Goal: Transaction & Acquisition: Purchase product/service

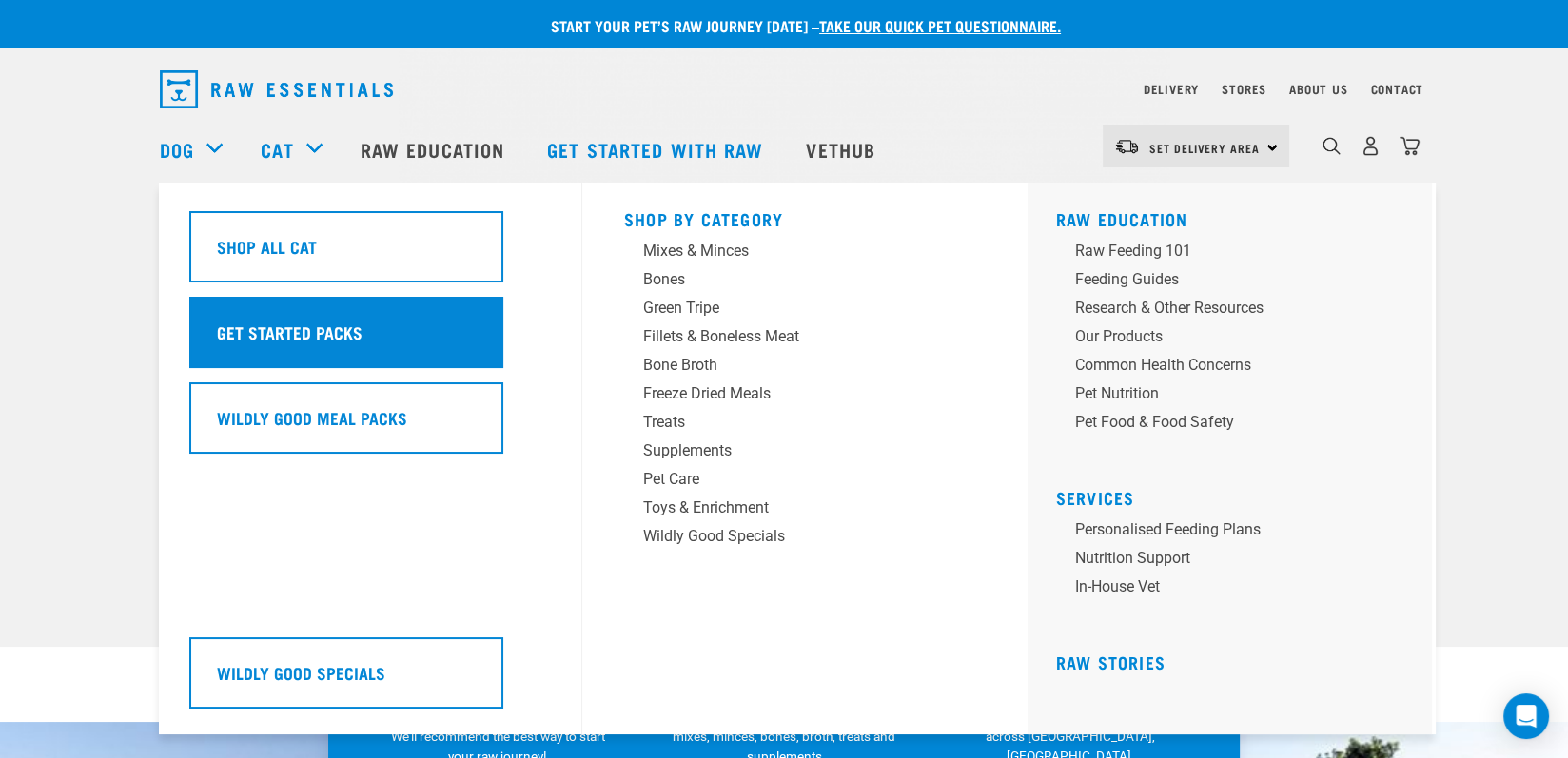
click at [288, 329] on h5 "Get Started Packs" at bounding box center [289, 333] width 146 height 25
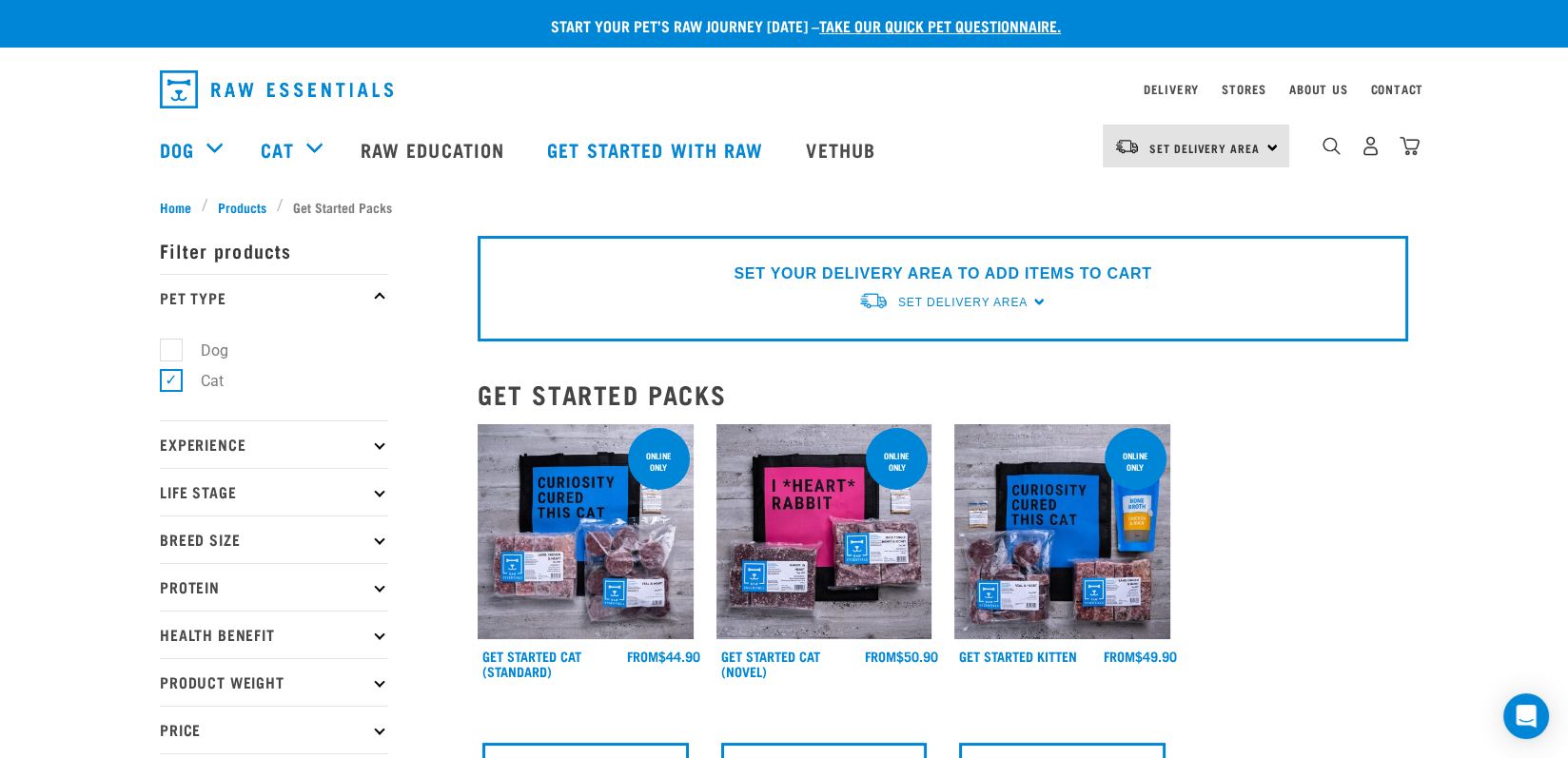
scroll to position [191, 0]
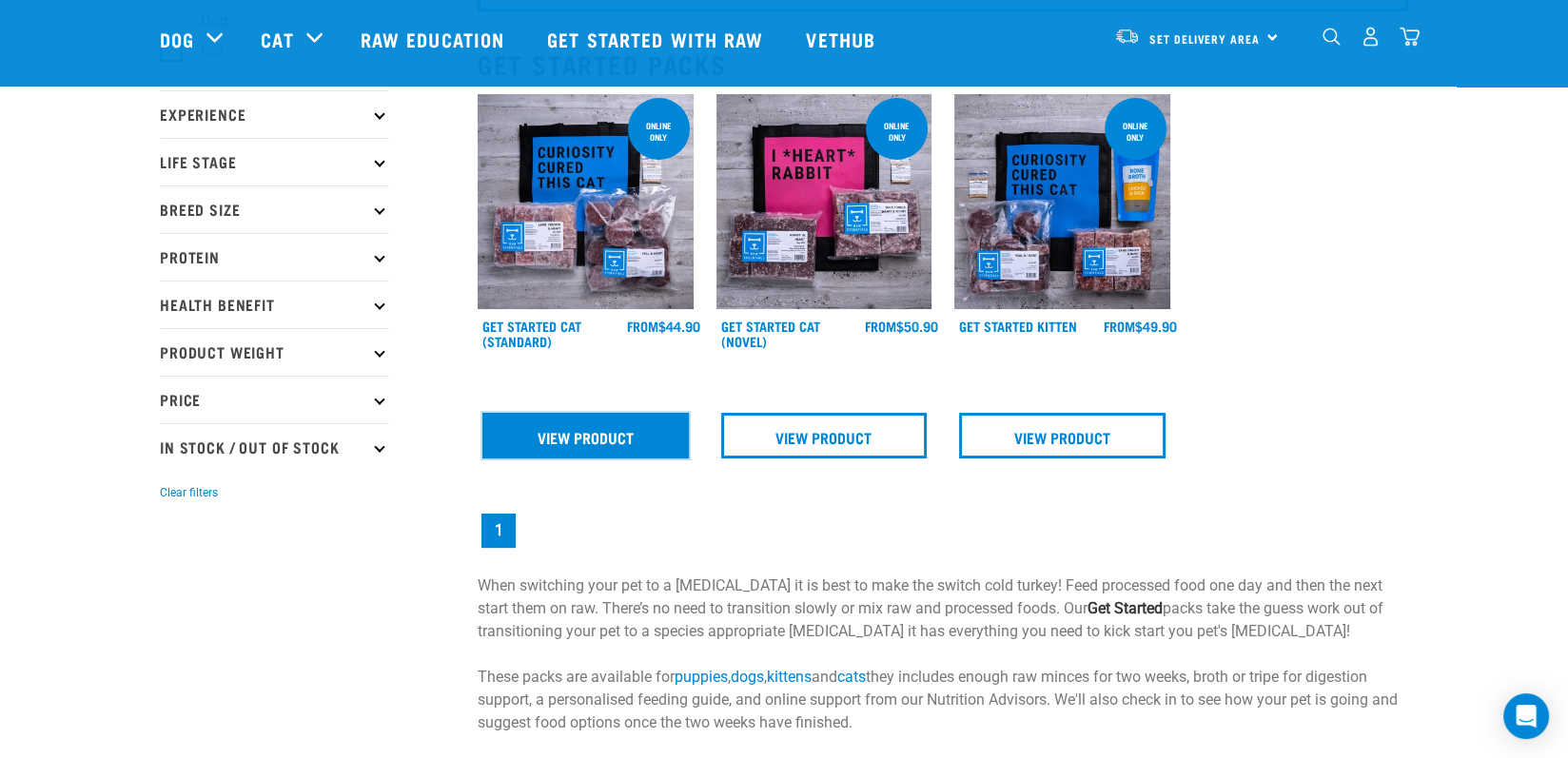
click at [565, 444] on link "View Product" at bounding box center [585, 436] width 206 height 46
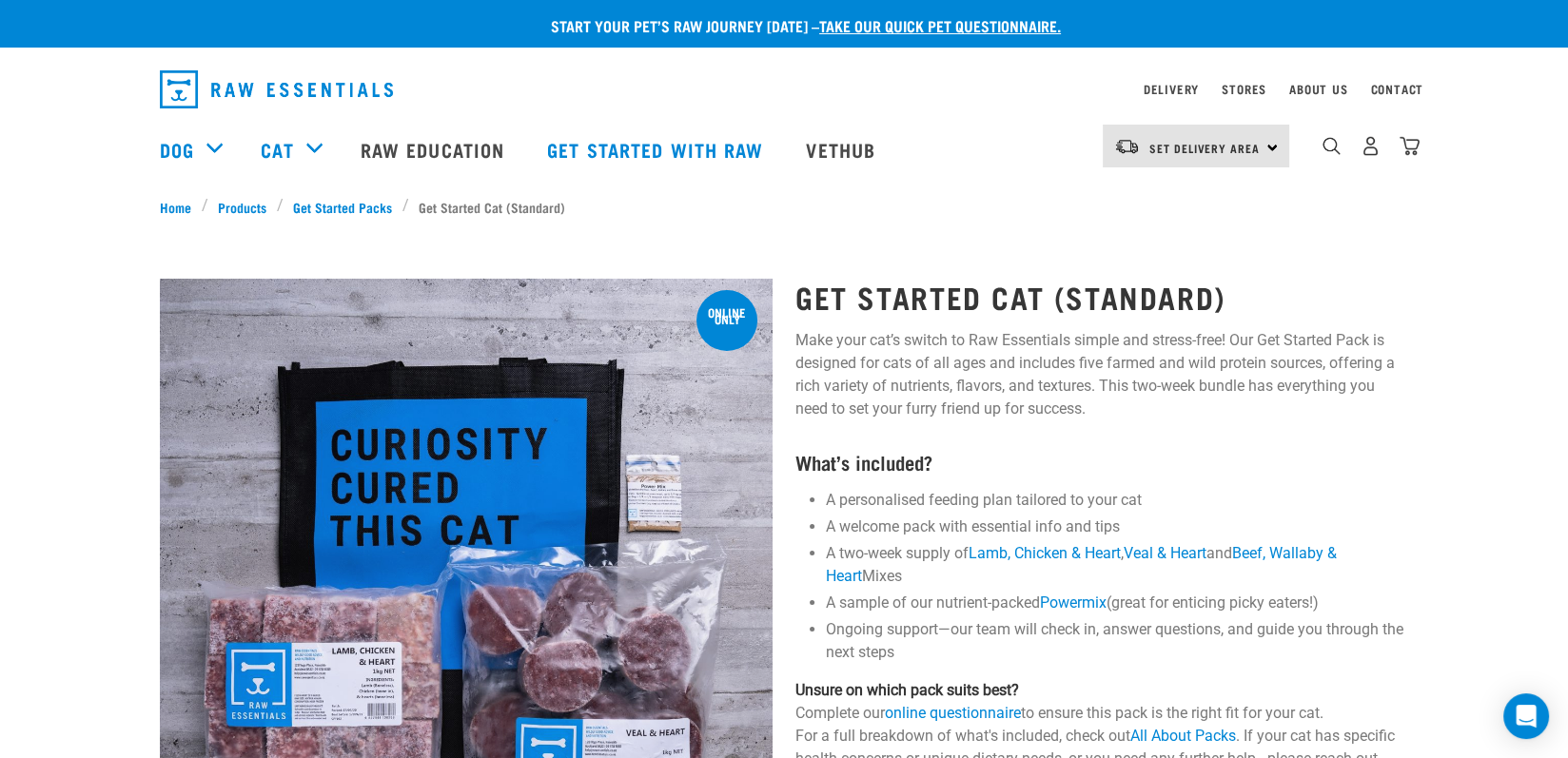
scroll to position [286, 0]
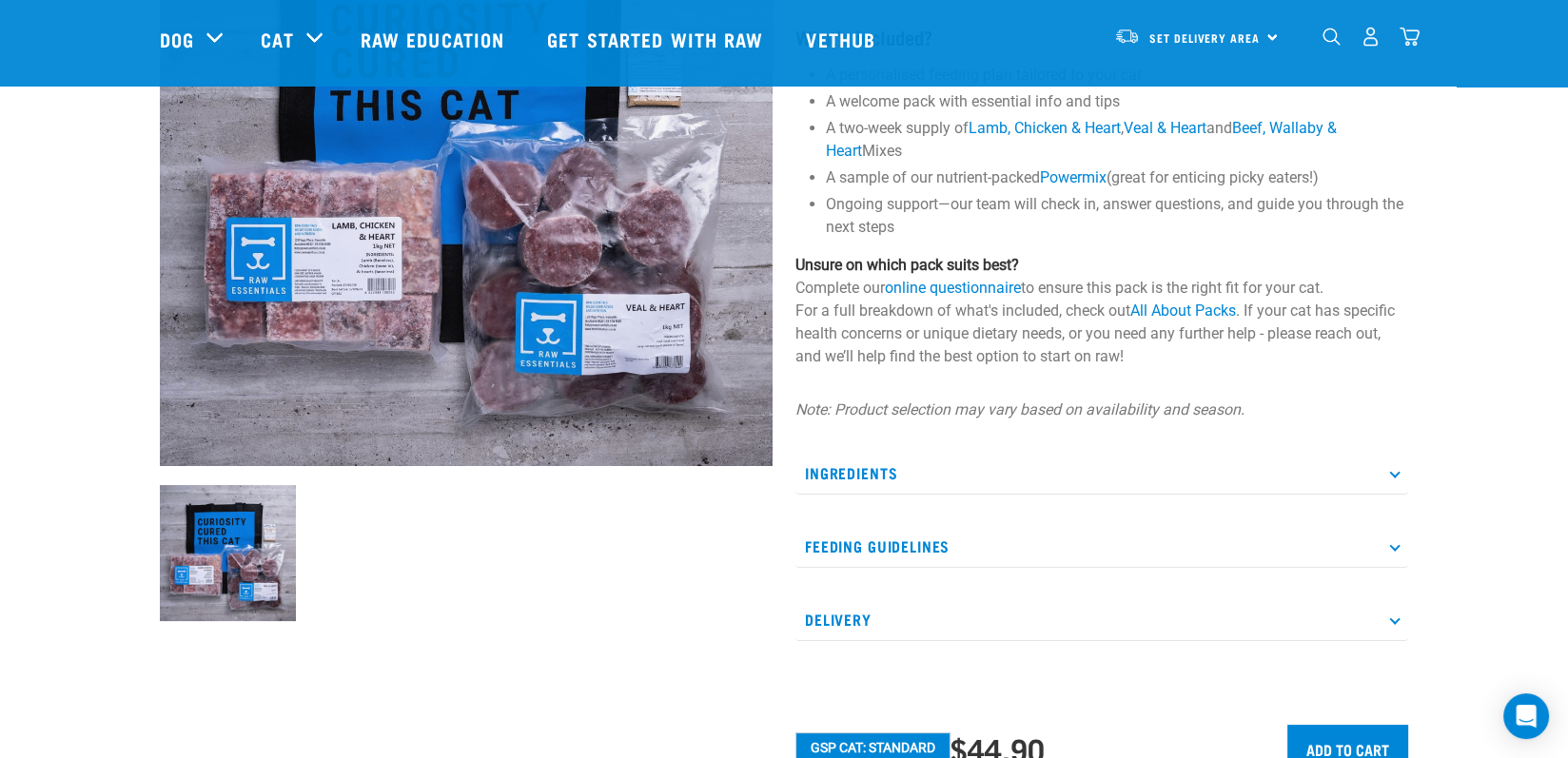
click at [1395, 478] on p "Ingredients" at bounding box center [1101, 473] width 612 height 43
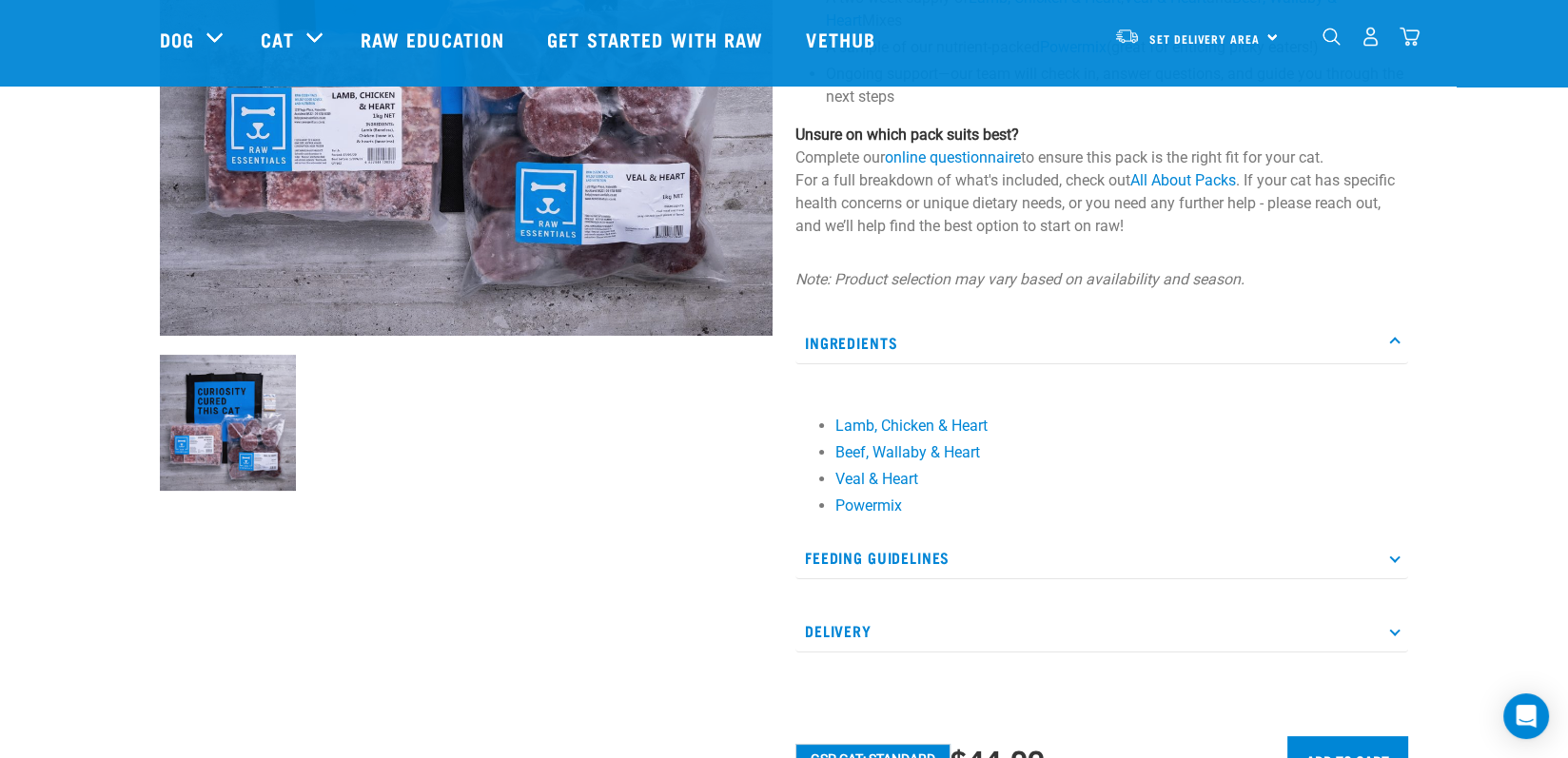
scroll to position [475, 0]
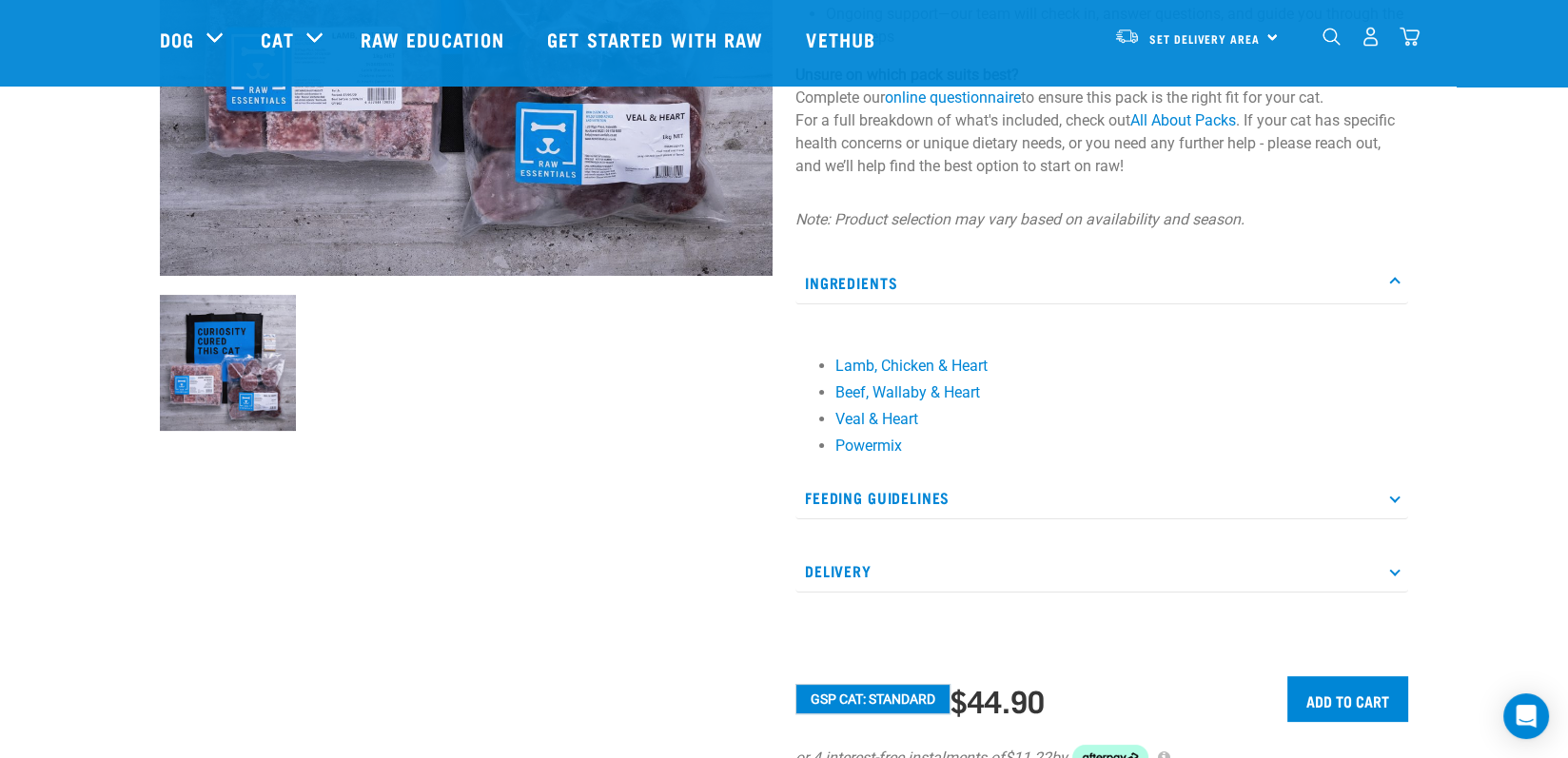
click at [1393, 498] on icon at bounding box center [1394, 496] width 11 height 11
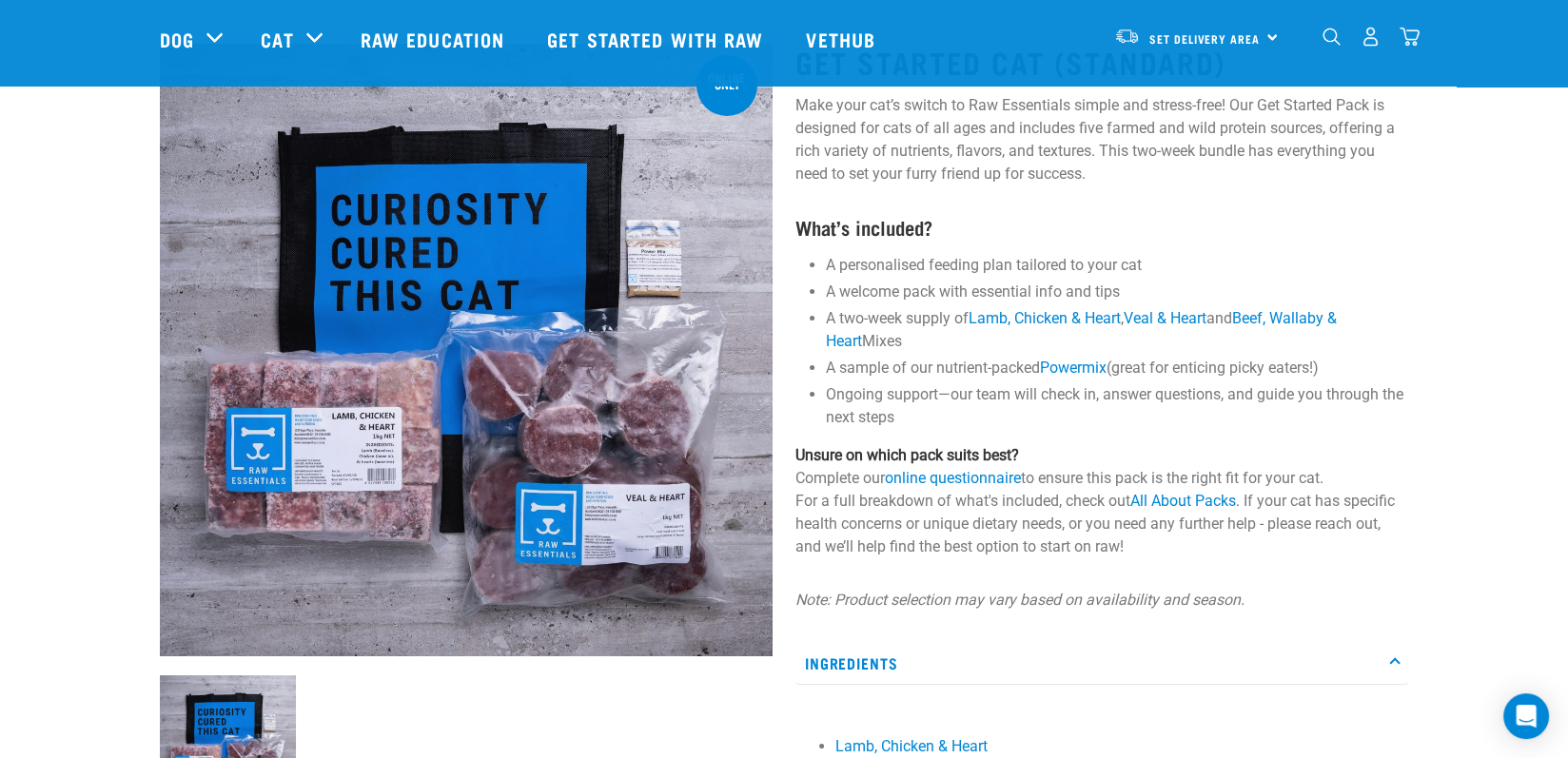
scroll to position [0, 0]
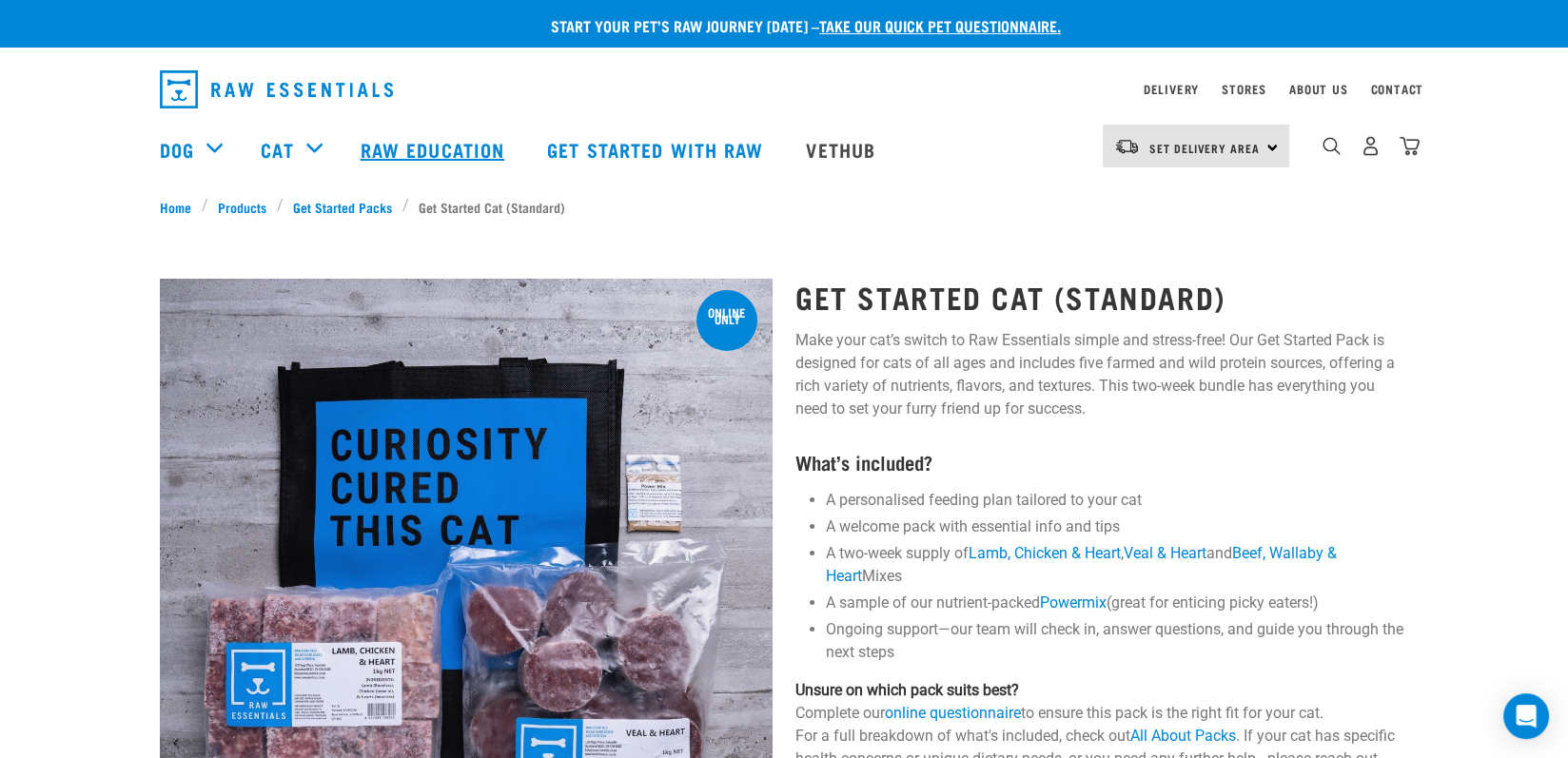
click at [379, 158] on link "Raw Education" at bounding box center [434, 149] width 187 height 76
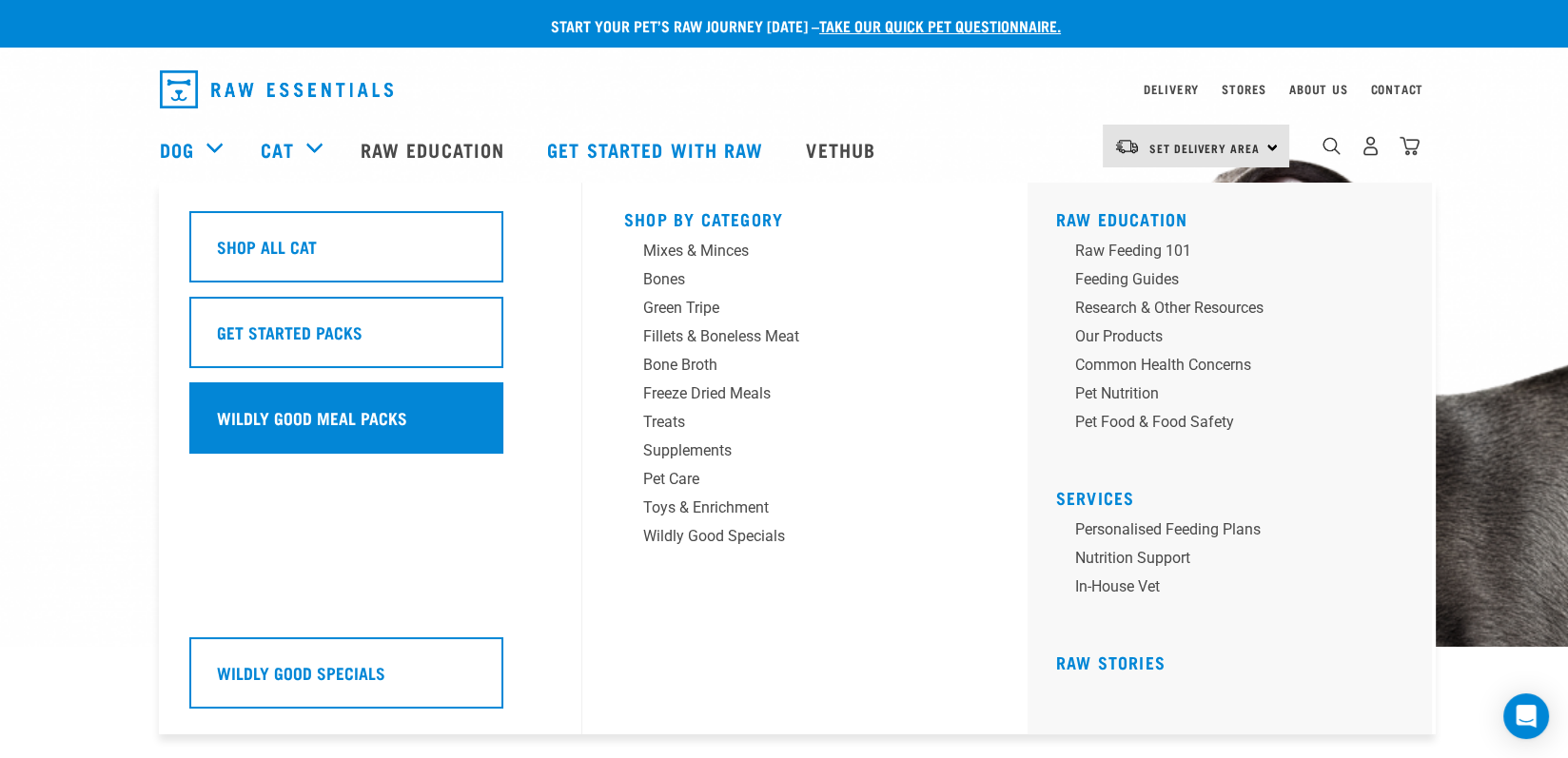
click at [282, 425] on h5 "Wildly Good Meal Packs" at bounding box center [311, 418] width 191 height 25
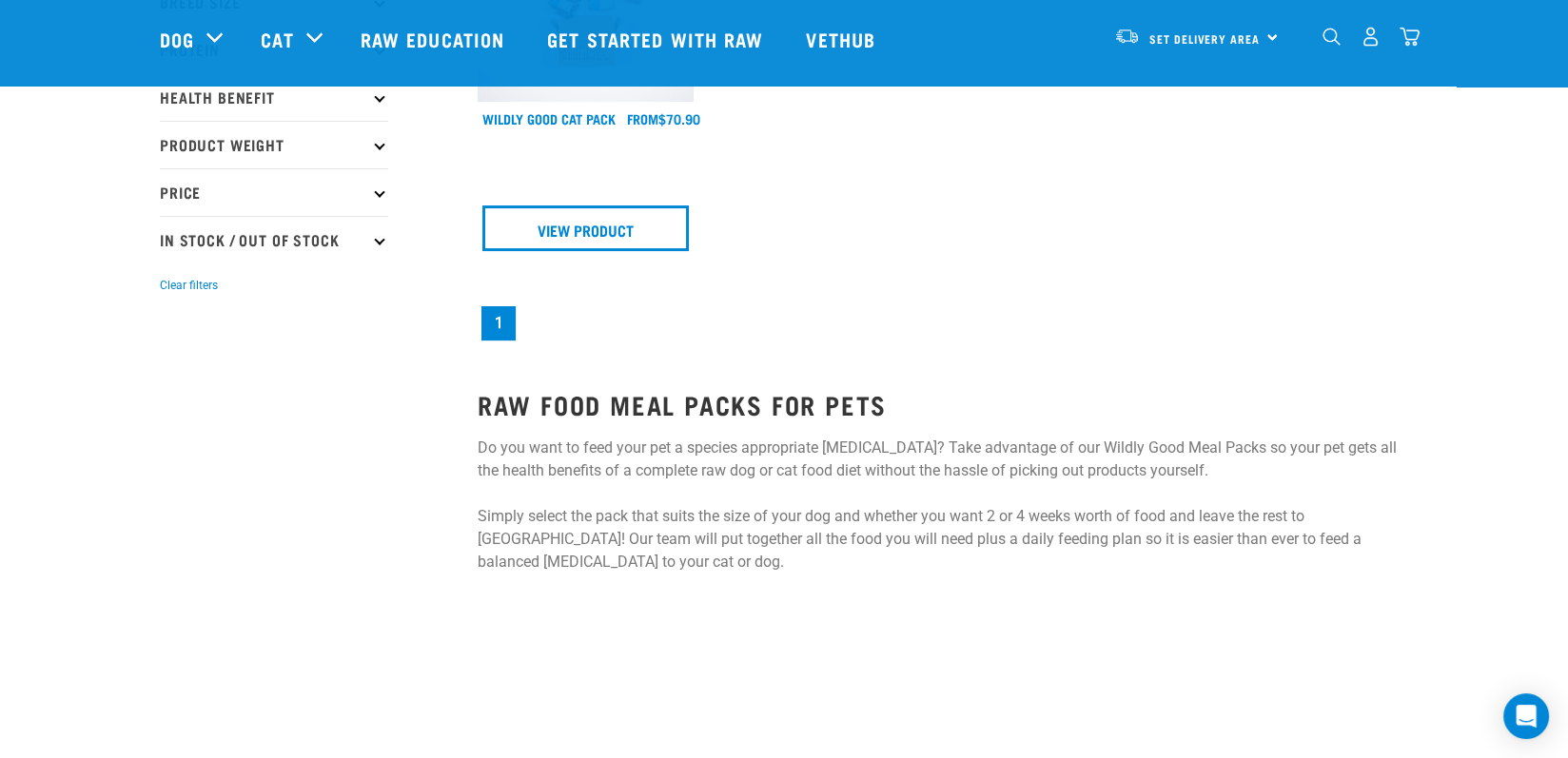
scroll to position [191, 0]
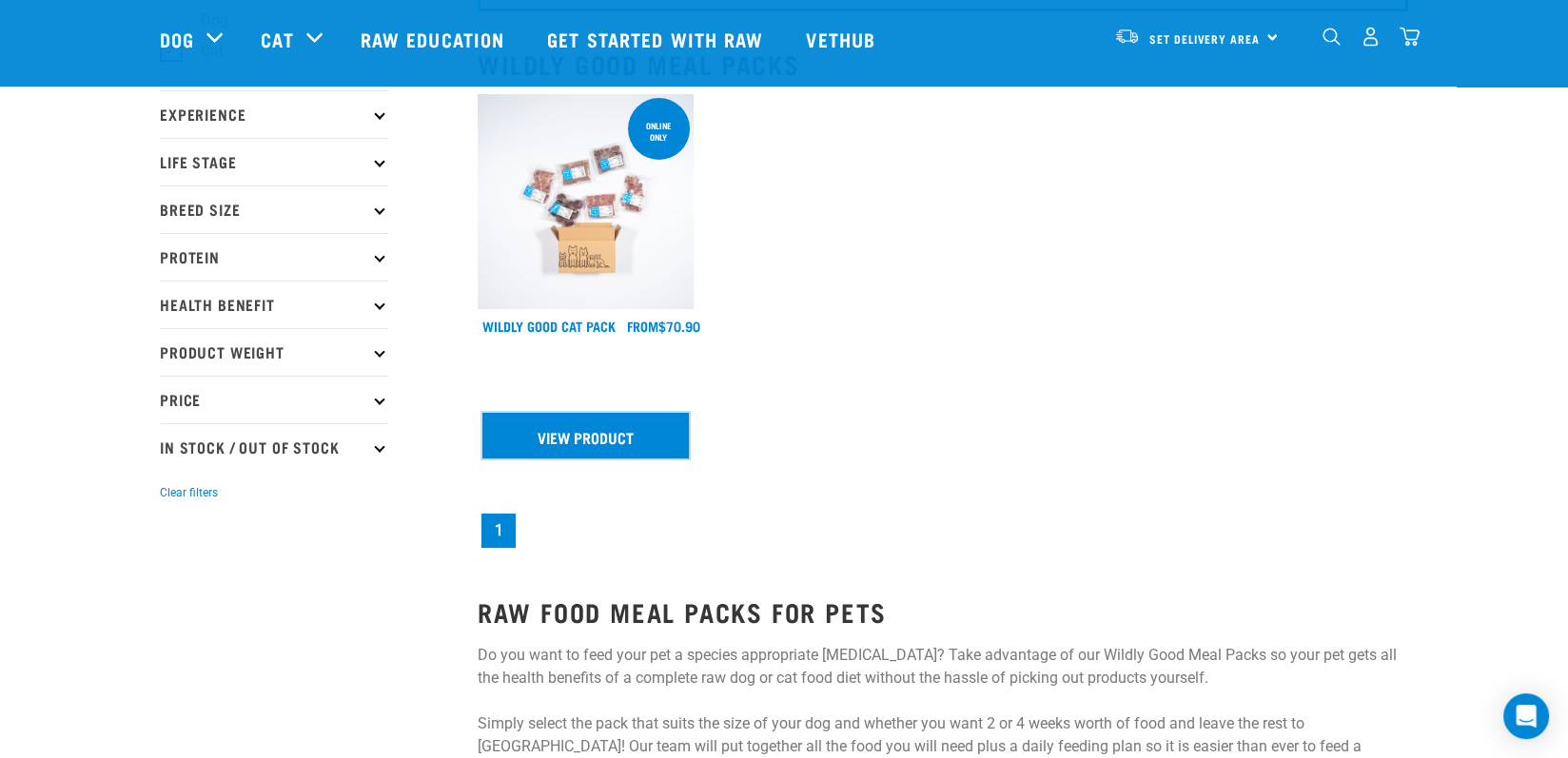
click at [611, 436] on link "View Product" at bounding box center [585, 436] width 206 height 46
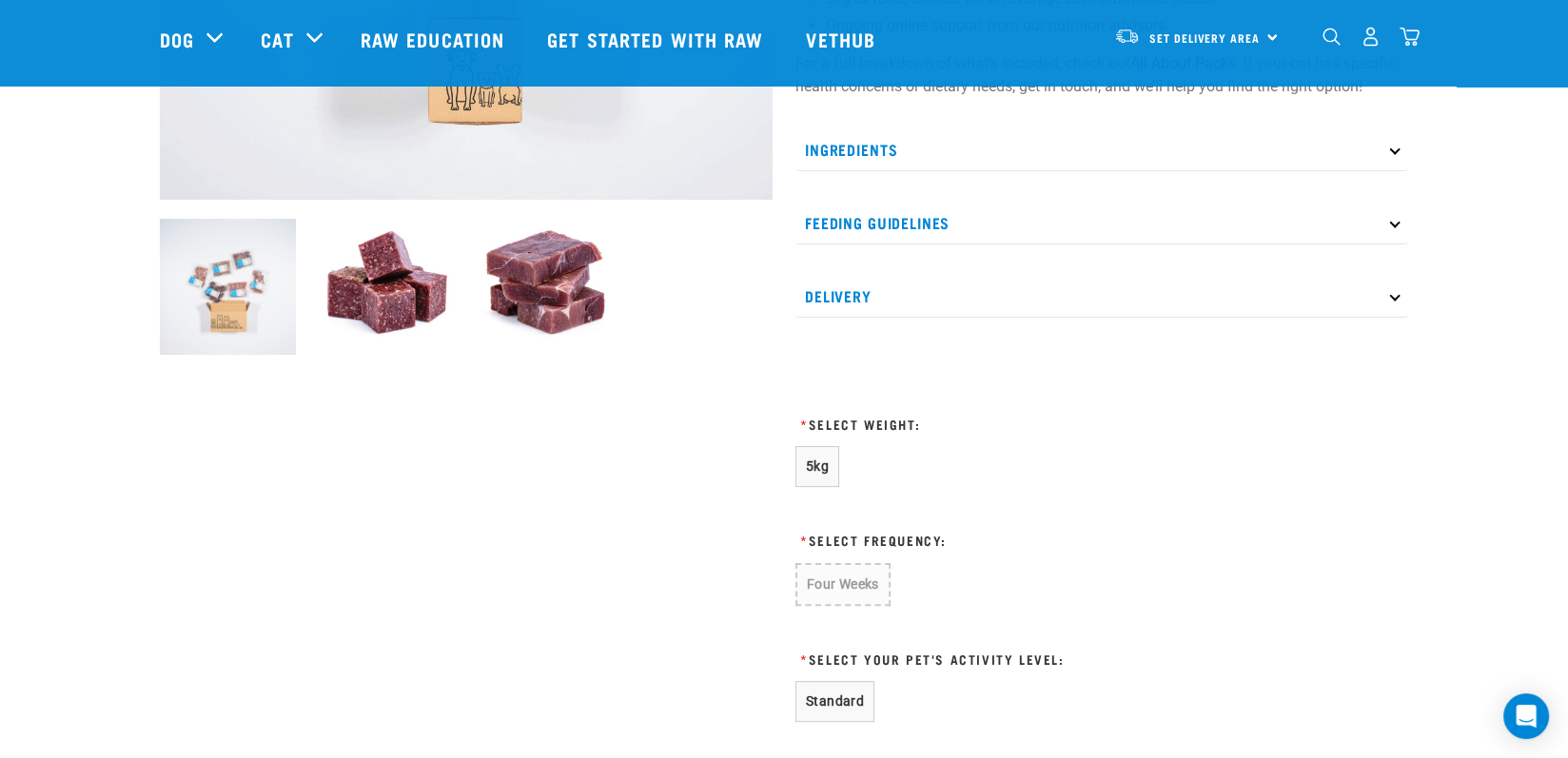
scroll to position [475, 0]
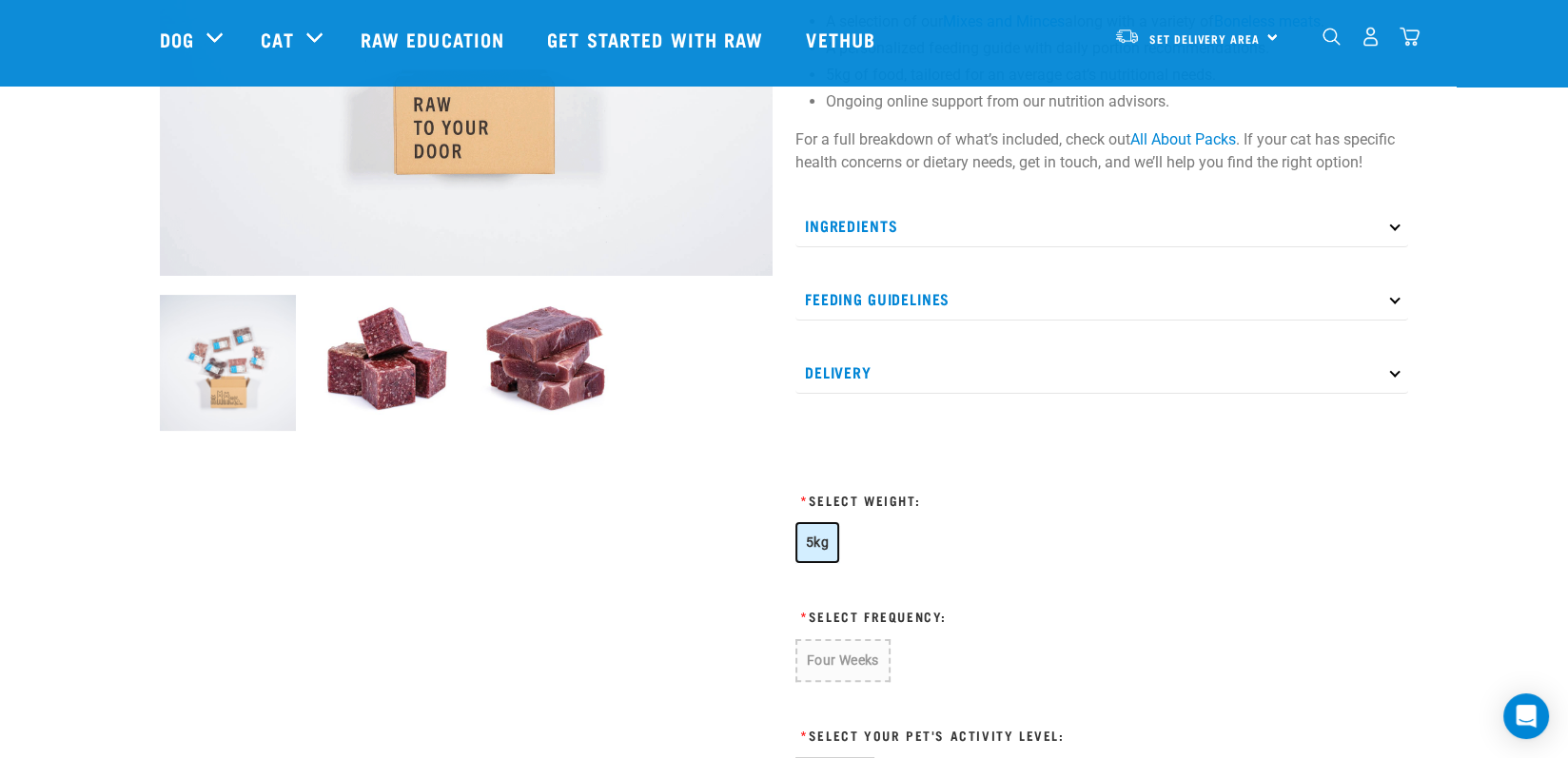
click at [820, 541] on span "5kg" at bounding box center [818, 542] width 23 height 15
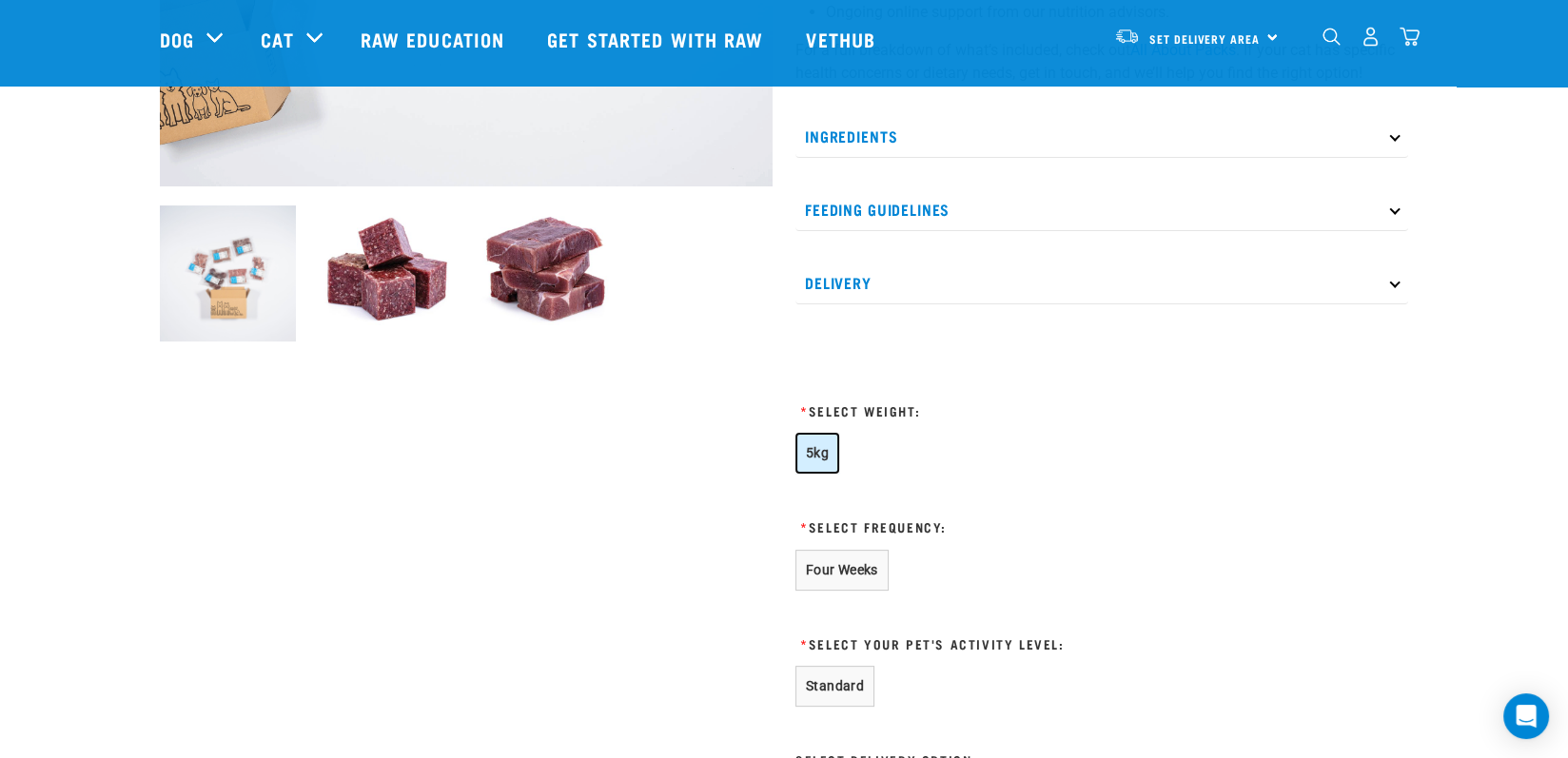
scroll to position [571, 0]
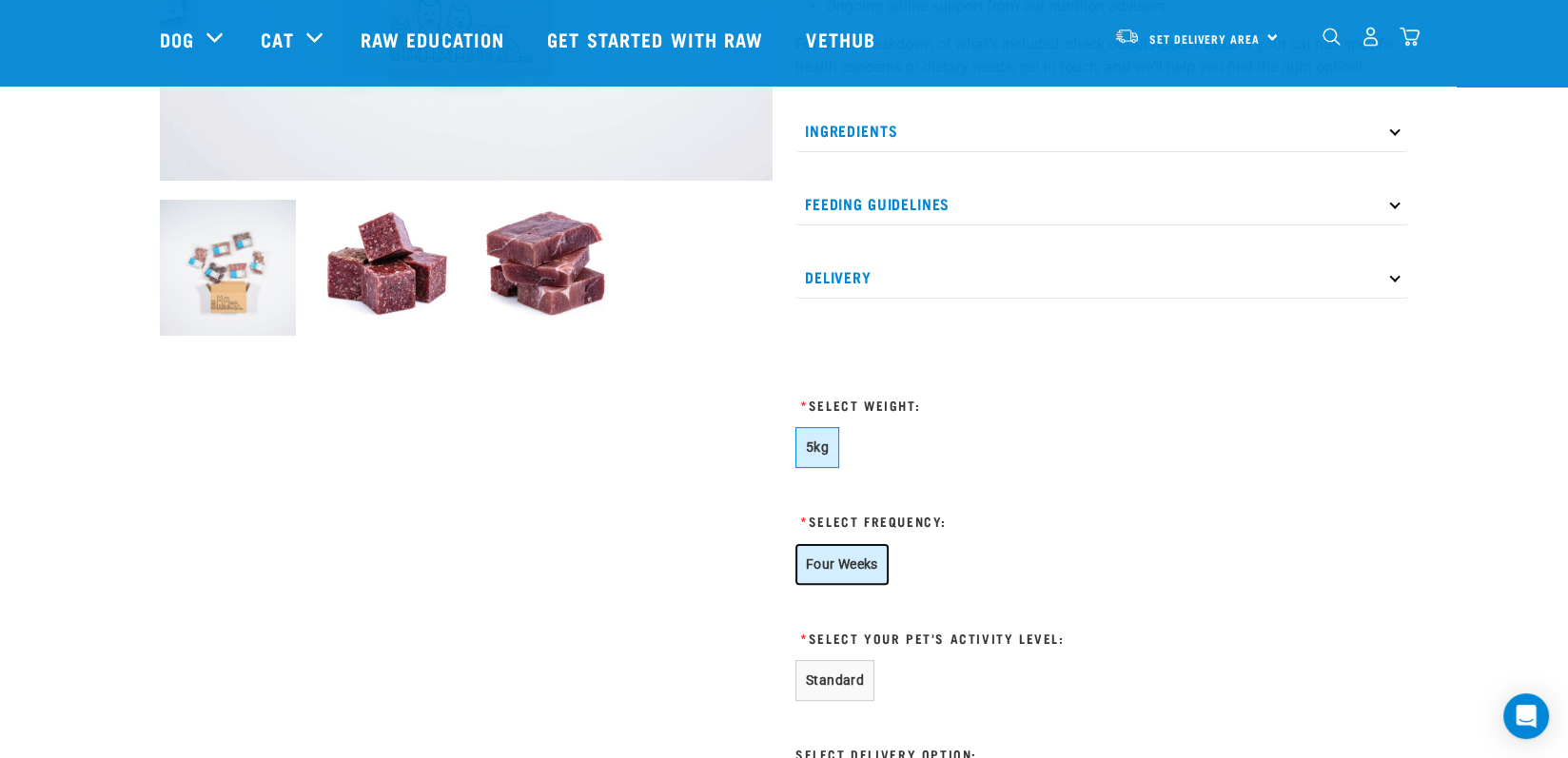
click at [834, 581] on button "Four Weeks" at bounding box center [842, 564] width 93 height 41
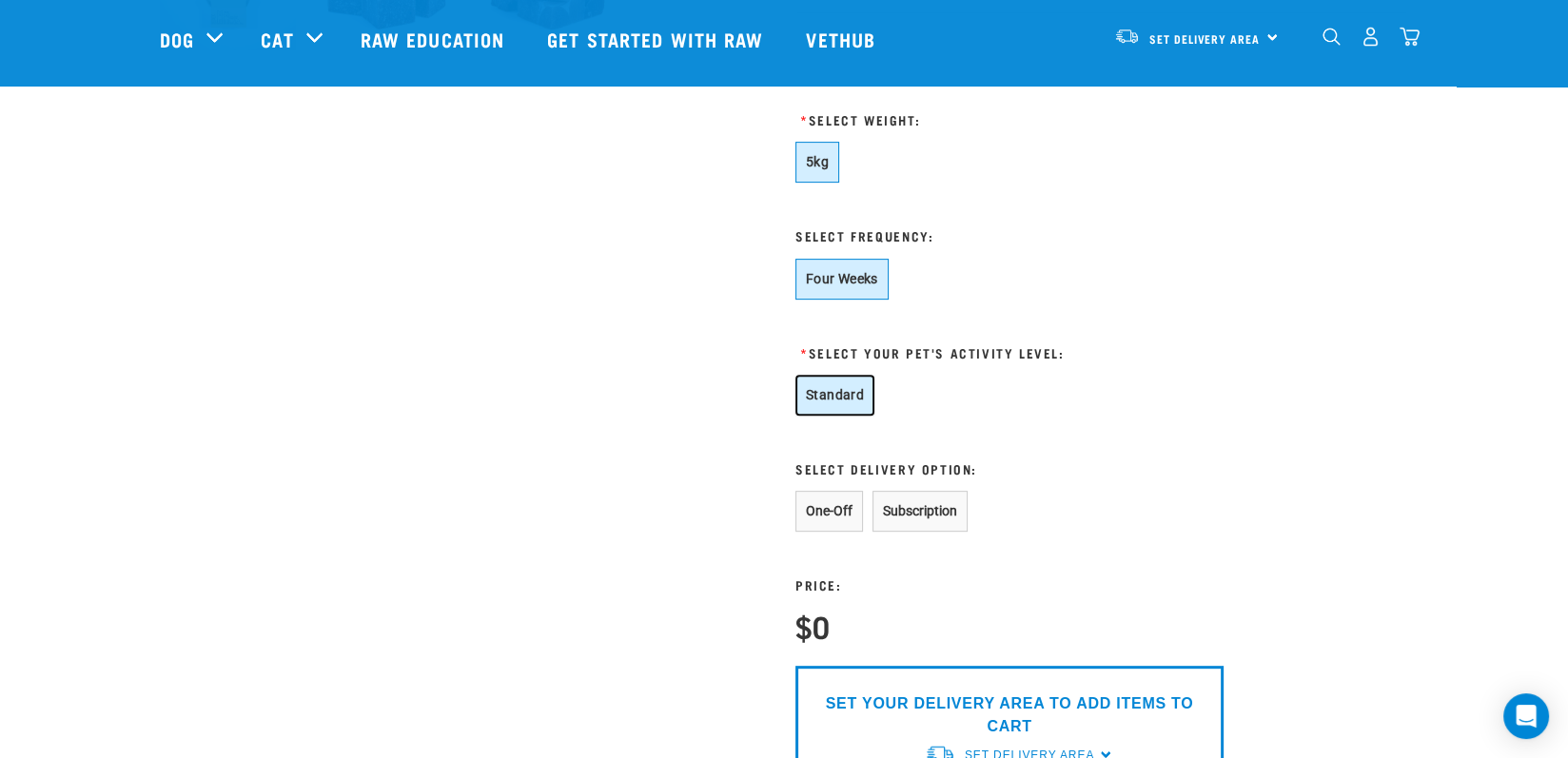
click at [821, 405] on button "Standard" at bounding box center [835, 395] width 79 height 41
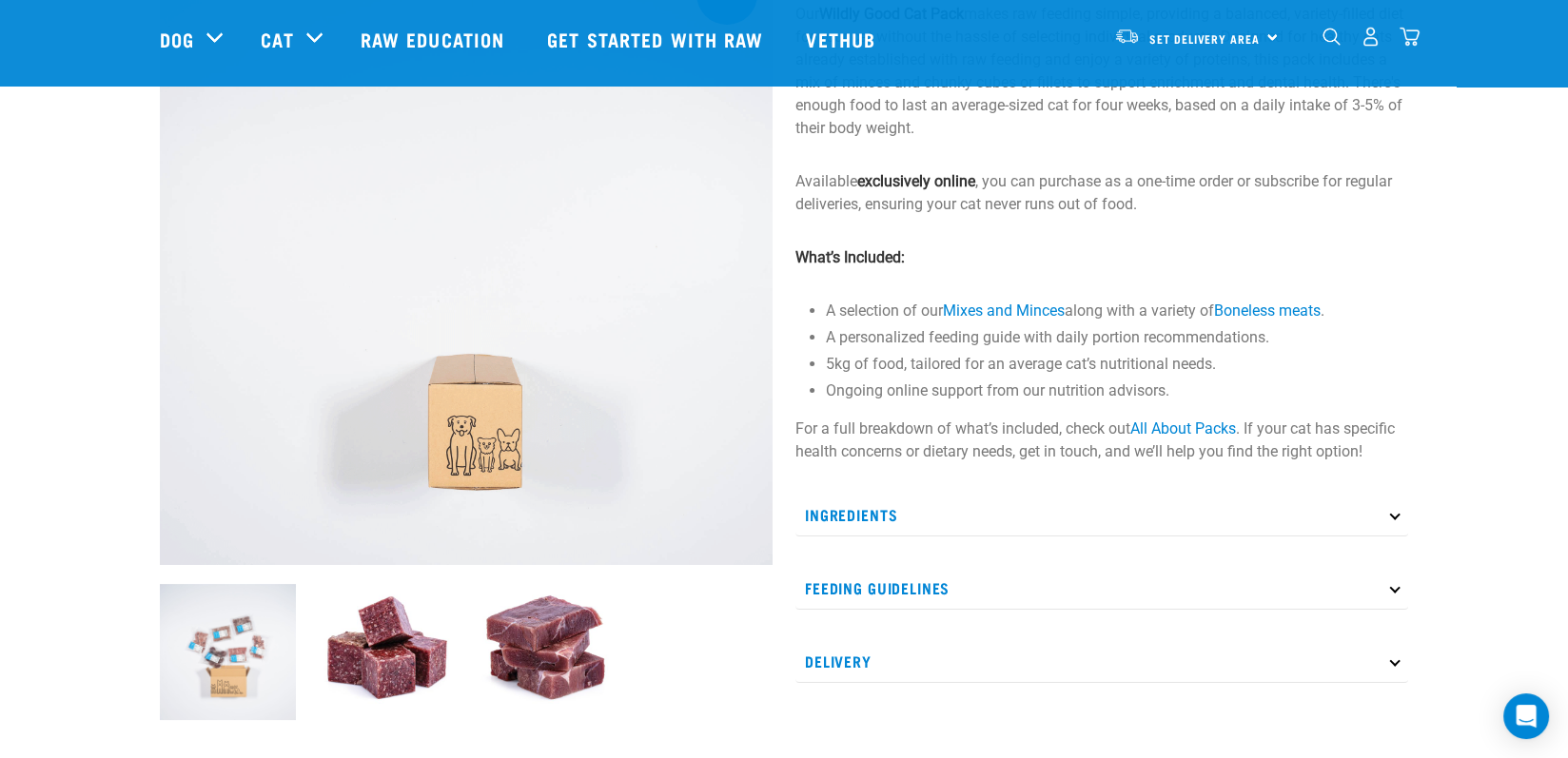
scroll to position [191, 0]
